Goal: Book appointment/travel/reservation

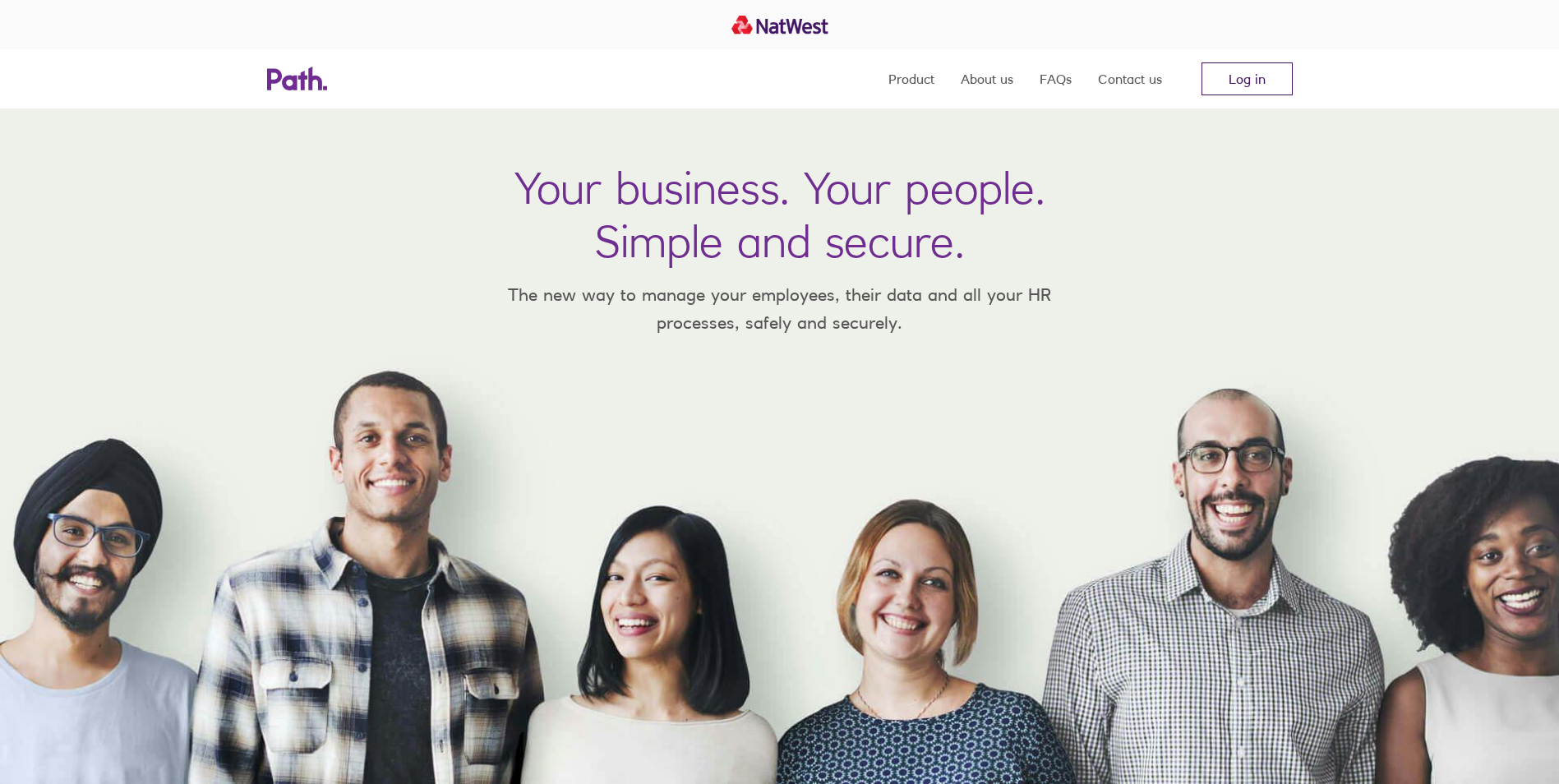
drag, startPoint x: 1194, startPoint y: 84, endPoint x: 1210, endPoint y: 84, distance: 16.0
click at [1210, 84] on nav "Product About us FAQs Contact us Log in" at bounding box center [1090, 79] width 404 height 59
click at [1210, 84] on link "Log in" at bounding box center [1247, 79] width 91 height 33
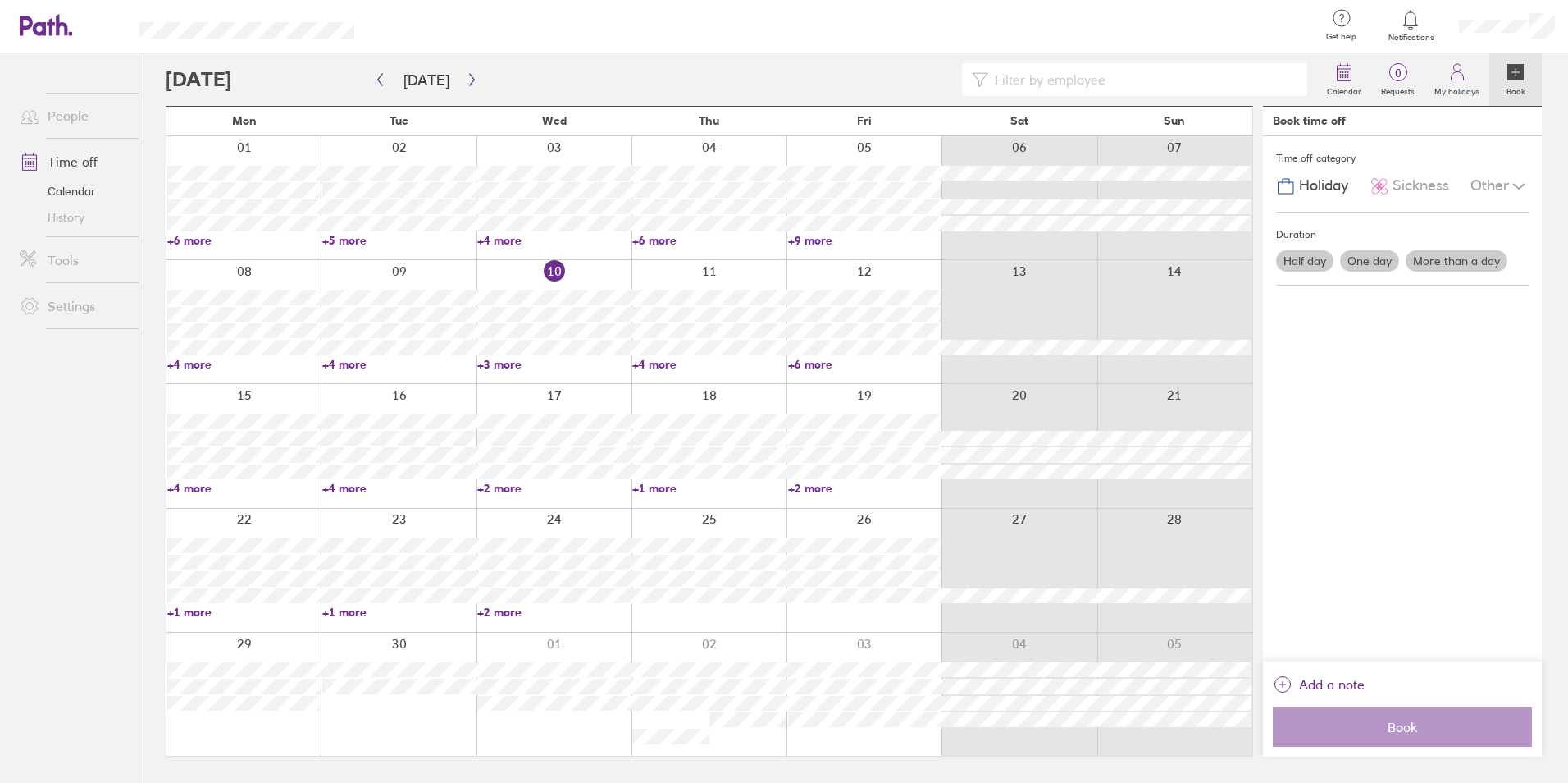
click at [493, 358] on link "+3 more" at bounding box center [554, 364] width 153 height 15
click at [662, 371] on div "[DATE]" at bounding box center [553, 380] width 231 height 19
click at [662, 364] on link "+4 more" at bounding box center [709, 364] width 153 height 15
click at [661, 361] on link "+4 more" at bounding box center [709, 364] width 153 height 15
click at [886, 377] on div at bounding box center [864, 321] width 155 height 123
